Goal: Obtain resource: Download file/media

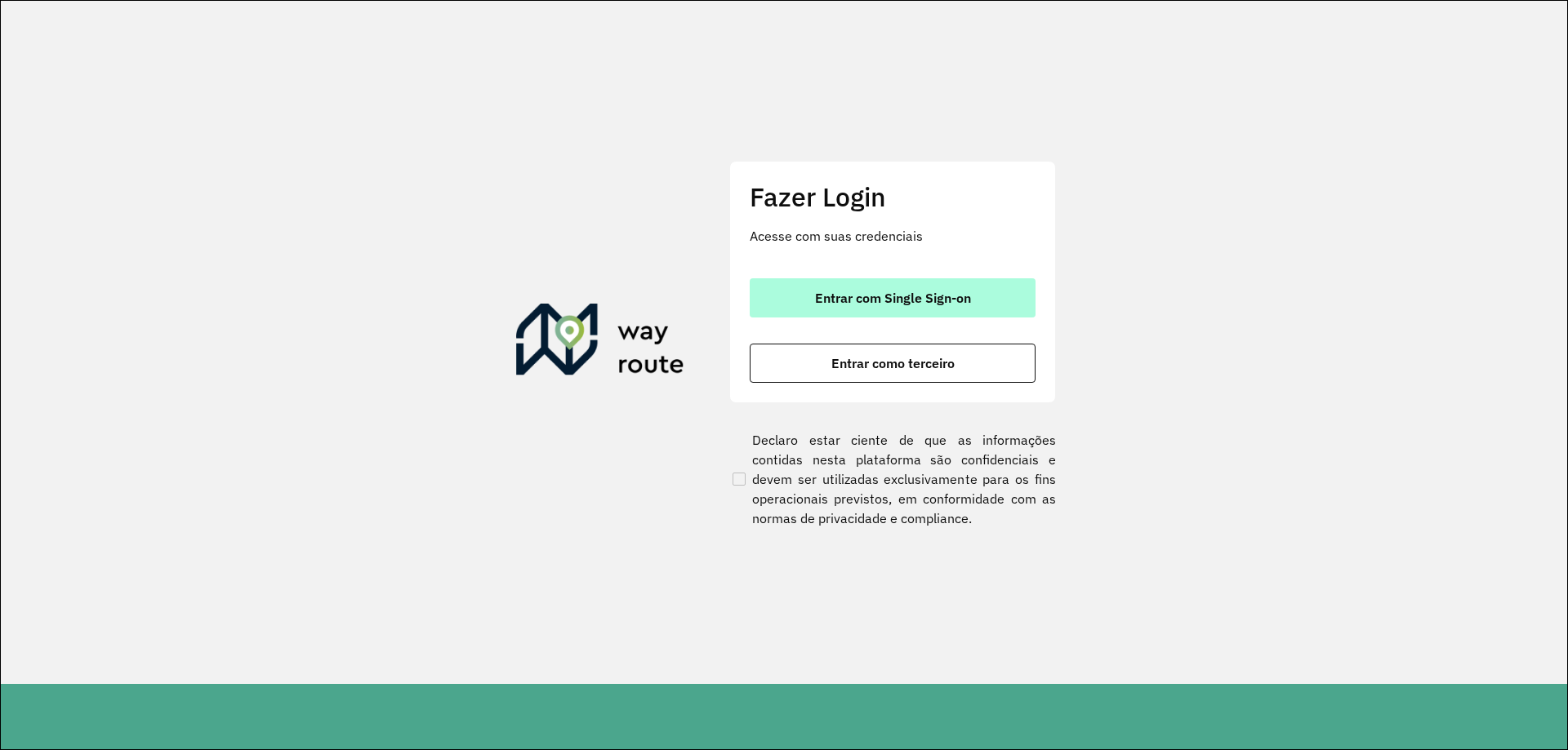
click at [1031, 323] on div "Fazer Login Acesse com suas credenciais Entrar com Single Sign-on Entrar como t…" at bounding box center [892, 282] width 326 height 241
click at [991, 303] on button "Entrar com Single Sign-on" at bounding box center [892, 298] width 286 height 39
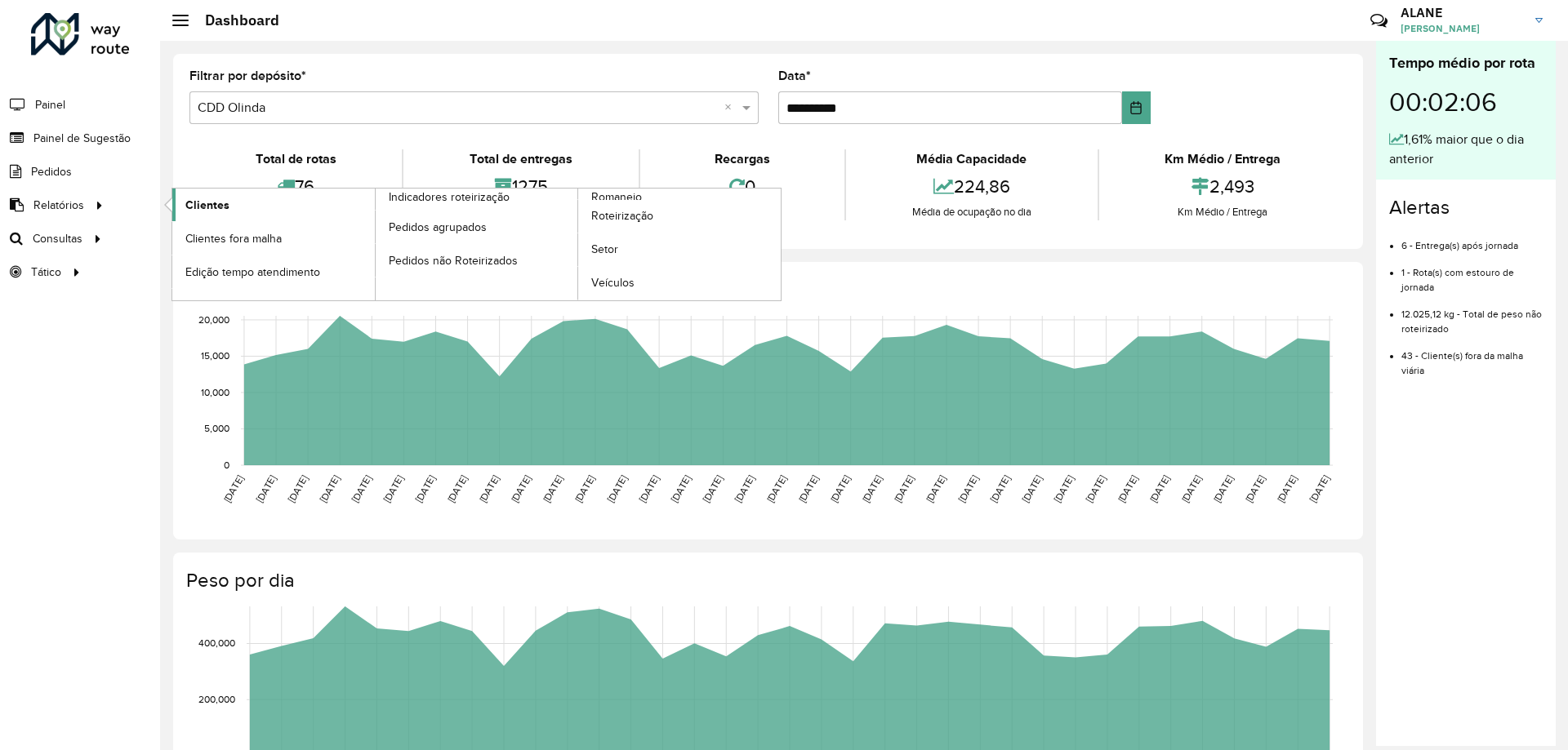
click at [195, 202] on span "Clientes" at bounding box center [207, 205] width 44 height 17
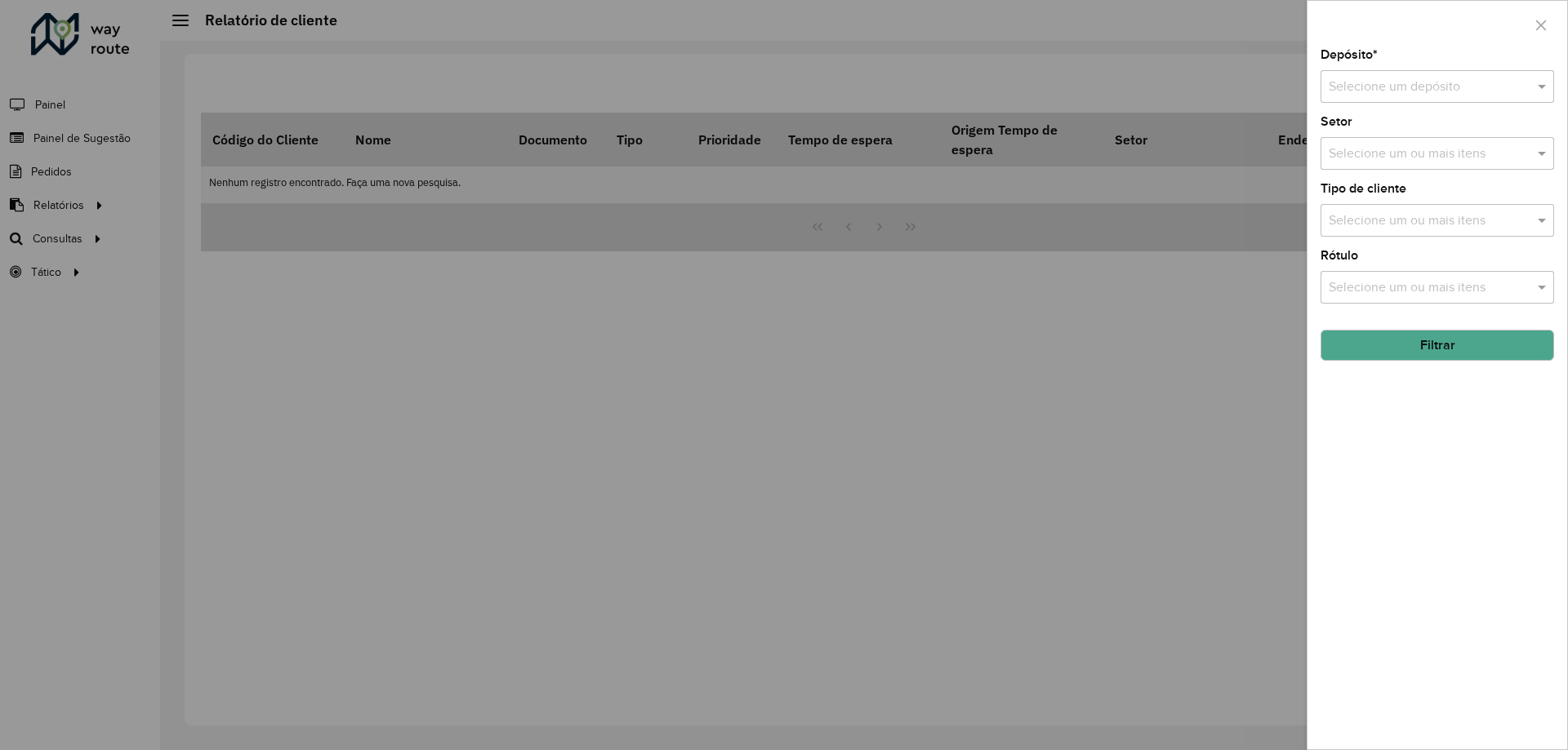
click at [1457, 94] on input "text" at bounding box center [1421, 87] width 184 height 20
click at [1375, 166] on span "CDD Olinda" at bounding box center [1362, 160] width 67 height 14
click at [1387, 342] on button "Filtrar" at bounding box center [1438, 345] width 233 height 31
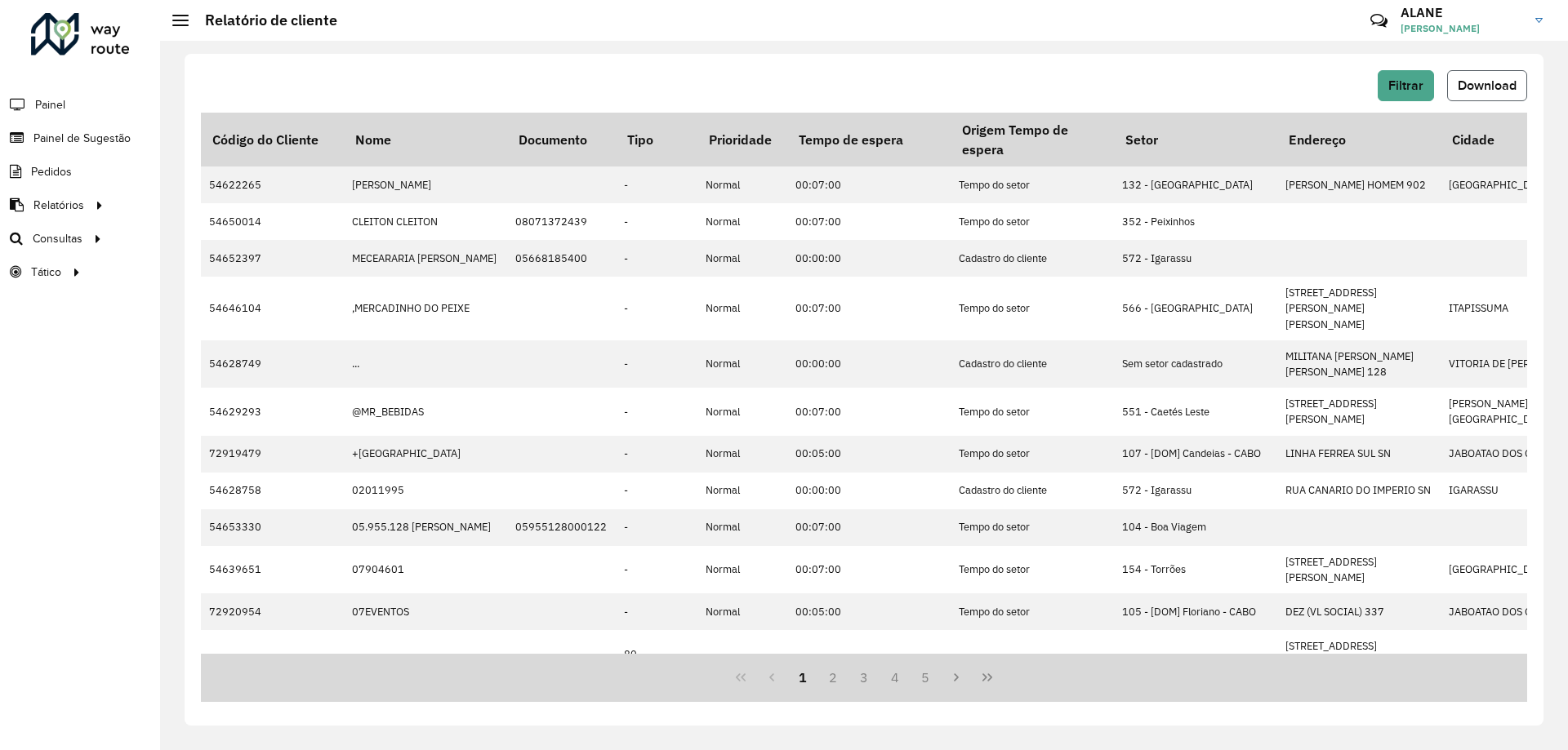
click at [1519, 82] on button "Download" at bounding box center [1488, 86] width 80 height 31
